Goal: Information Seeking & Learning: Check status

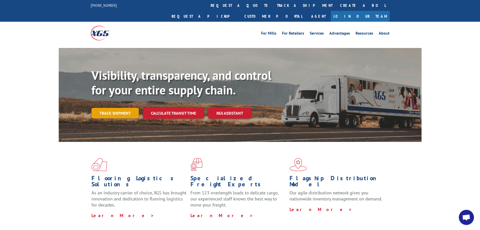
click at [123, 108] on link "Track shipment" at bounding box center [115, 113] width 47 height 11
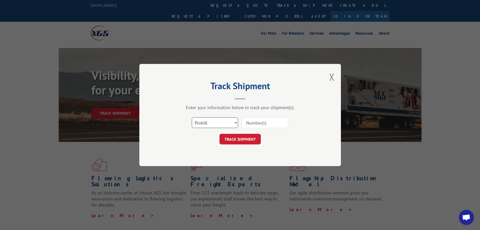
click at [223, 119] on select "Select category... Probill BOL PO" at bounding box center [215, 122] width 46 height 11
select select "po"
click at [192, 117] on select "Select category... Probill BOL PO" at bounding box center [215, 122] width 46 height 11
click at [248, 126] on input at bounding box center [265, 122] width 46 height 11
paste input "04523170"
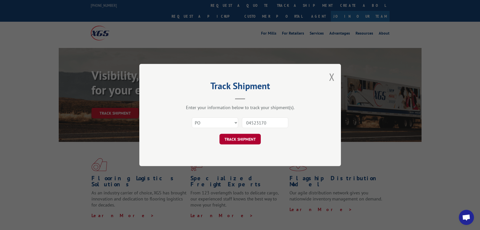
type input "04523170"
click at [239, 139] on button "TRACK SHIPMENT" at bounding box center [240, 139] width 41 height 11
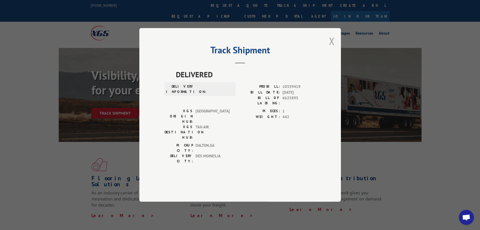
click at [329, 48] on button "Close modal" at bounding box center [332, 40] width 6 height 13
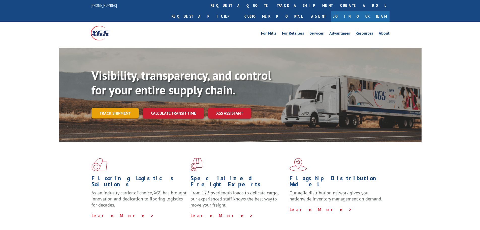
click at [119, 108] on link "Track shipment" at bounding box center [115, 113] width 47 height 11
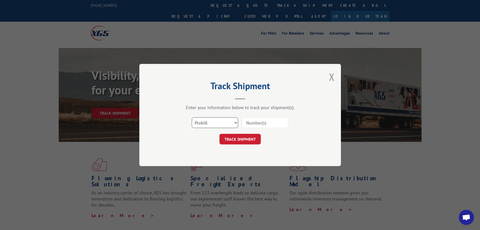
click at [212, 121] on select "Select category... Probill BOL PO" at bounding box center [215, 122] width 46 height 11
select select "po"
click at [192, 117] on select "Select category... Probill BOL PO" at bounding box center [215, 122] width 46 height 11
click at [267, 120] on input at bounding box center [265, 122] width 46 height 11
paste input "04523170"
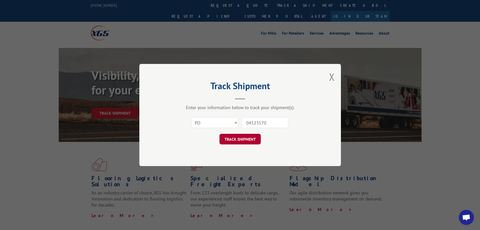
type input "04523170"
click at [235, 139] on button "TRACK SHIPMENT" at bounding box center [240, 139] width 41 height 11
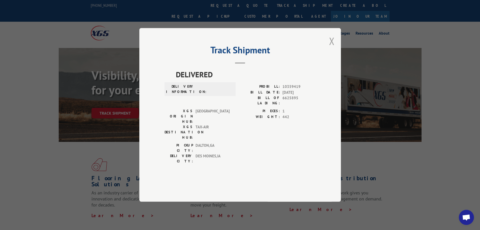
click at [330, 48] on button "Close modal" at bounding box center [332, 40] width 6 height 13
